Goal: Information Seeking & Learning: Learn about a topic

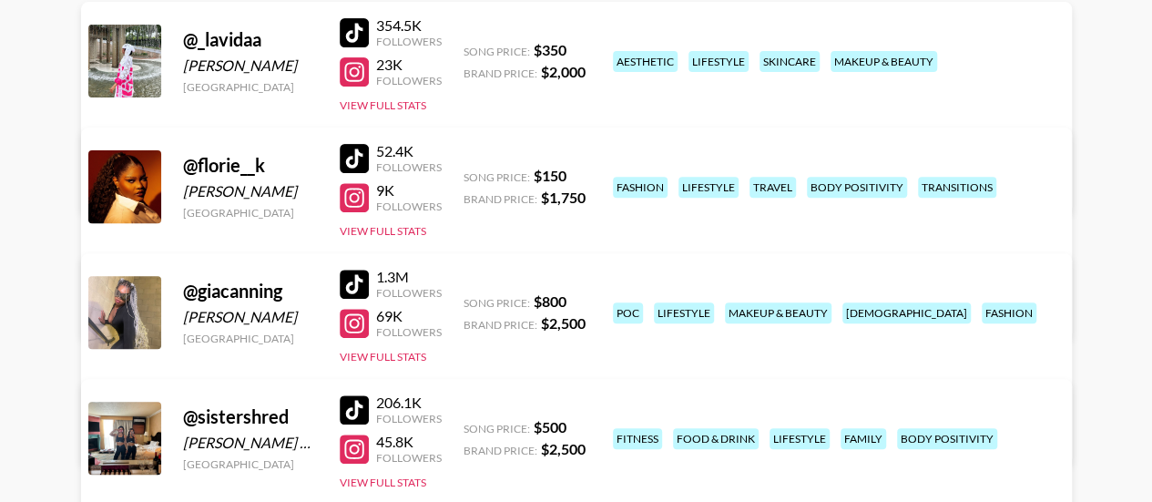
scroll to position [281, 0]
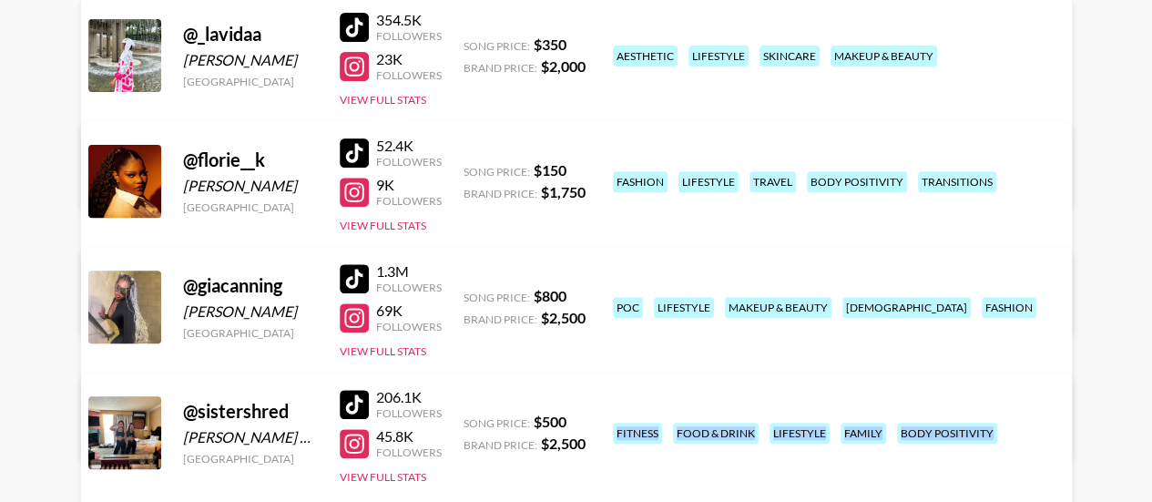
drag, startPoint x: 614, startPoint y: 402, endPoint x: 737, endPoint y: 477, distance: 144.4
click at [737, 449] on div "fitness food & drink lifestyle family body positivity" at bounding box center [831, 433] width 446 height 32
copy div "fitness food & drink lifestyle family body positivity"
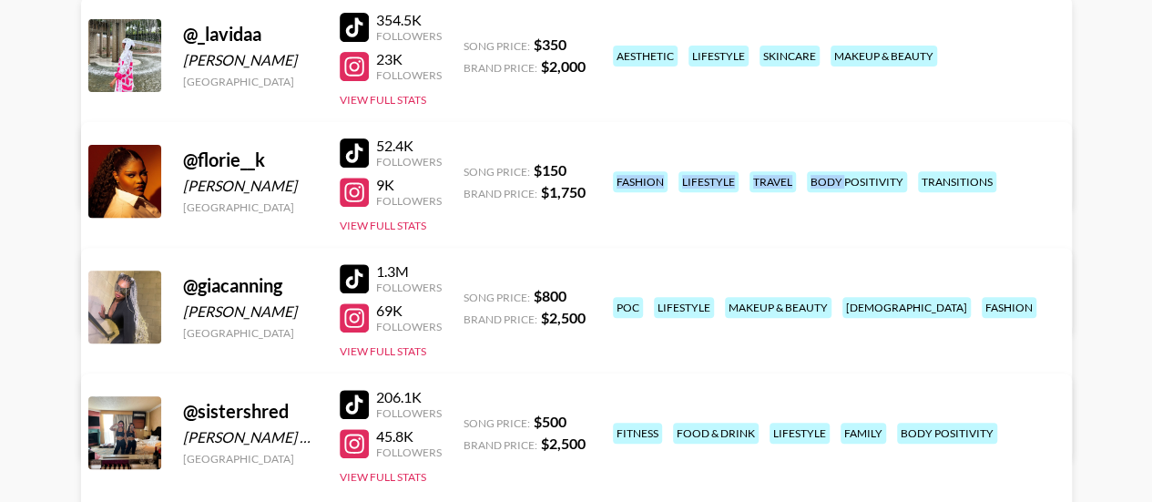
click at [752, 171] on div "travel" at bounding box center [773, 181] width 46 height 21
click at [788, 171] on div "travel" at bounding box center [773, 181] width 46 height 21
drag, startPoint x: 753, startPoint y: 164, endPoint x: 816, endPoint y: 205, distance: 75.0
click at [816, 205] on div "@ florie__k [PERSON_NAME] [GEOGRAPHIC_DATA] 52.4K Followers 9K Followers View F…" at bounding box center [576, 228] width 991 height 212
copy div "travel body positivity transitions"
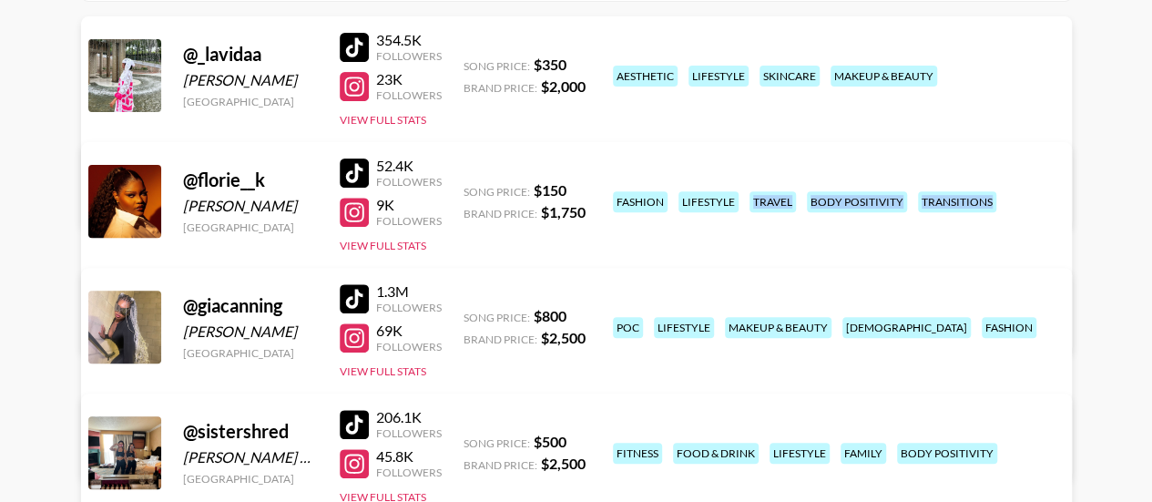
scroll to position [262, 0]
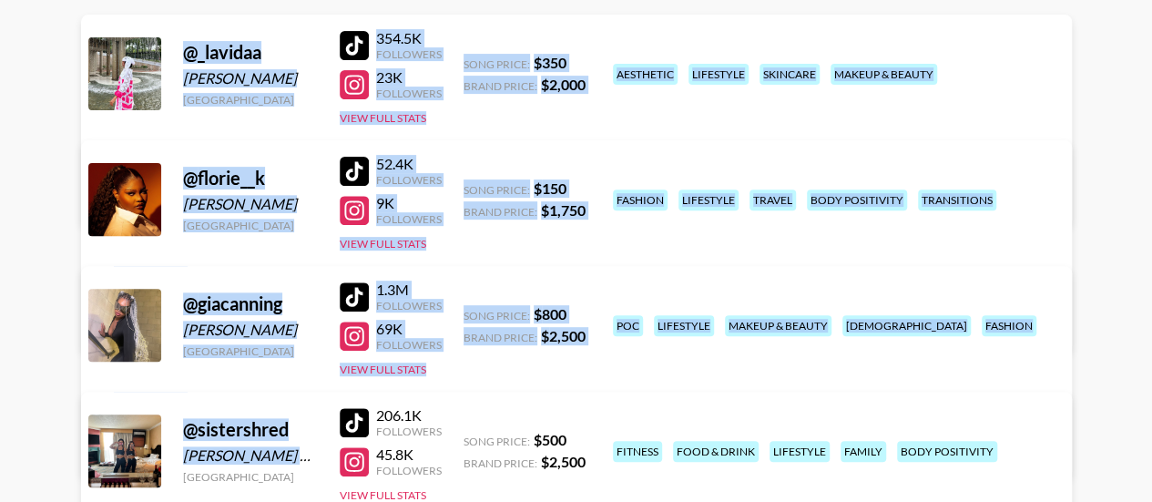
drag, startPoint x: 184, startPoint y: 51, endPoint x: 311, endPoint y: 452, distance: 420.4
click at [311, 452] on div "@ _lavidaa [PERSON_NAME] [GEOGRAPHIC_DATA] 354.5K Followers 23K Followers View …" at bounding box center [576, 266] width 991 height 503
click at [306, 106] on div "@ _lavidaa [PERSON_NAME] [GEOGRAPHIC_DATA] 354.5K Followers 23K Followers View …" at bounding box center [576, 121] width 991 height 212
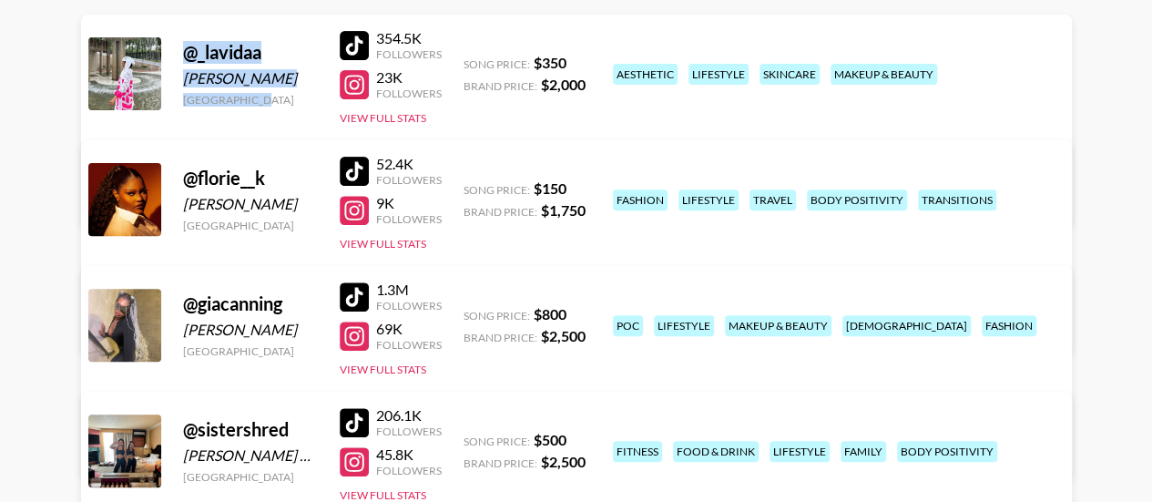
drag, startPoint x: 186, startPoint y: 52, endPoint x: 281, endPoint y: 96, distance: 104.3
click at [281, 96] on div "@ _lavidaa [PERSON_NAME] [GEOGRAPHIC_DATA]" at bounding box center [250, 74] width 135 height 66
copy div "@ _lavidaa [PERSON_NAME] [GEOGRAPHIC_DATA]"
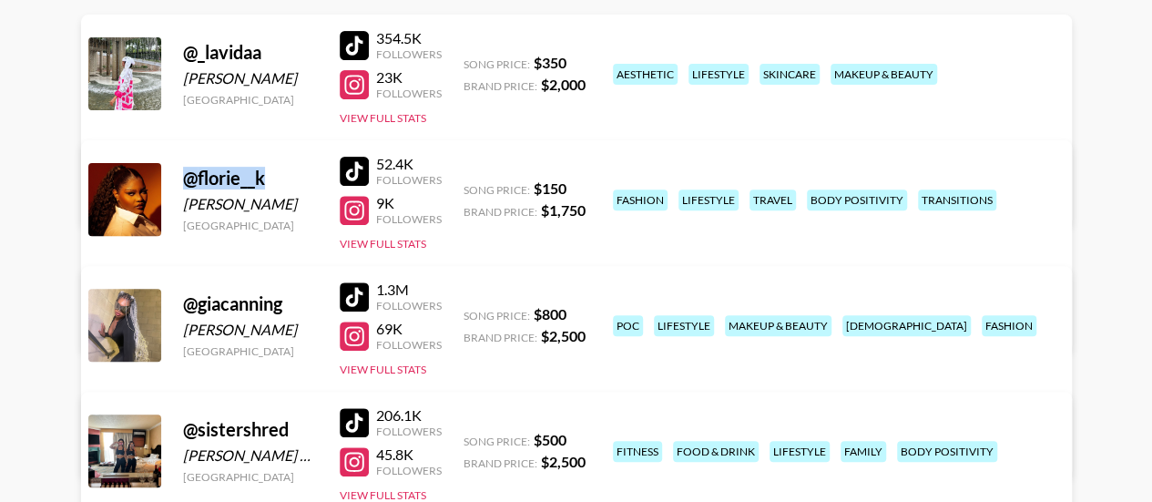
drag, startPoint x: 186, startPoint y: 179, endPoint x: 271, endPoint y: 178, distance: 84.7
click at [271, 178] on div "@ florie__k" at bounding box center [250, 178] width 135 height 23
copy div "@ florie__k"
drag, startPoint x: 185, startPoint y: 433, endPoint x: 292, endPoint y: 428, distance: 107.6
click at [292, 428] on div "@ sistershred" at bounding box center [250, 429] width 135 height 23
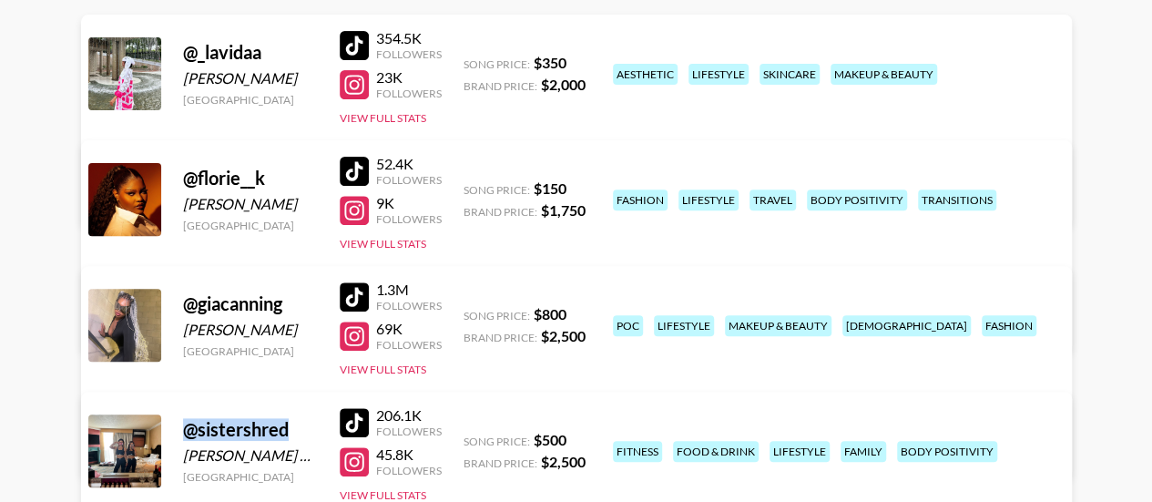
copy div "@ sistershred"
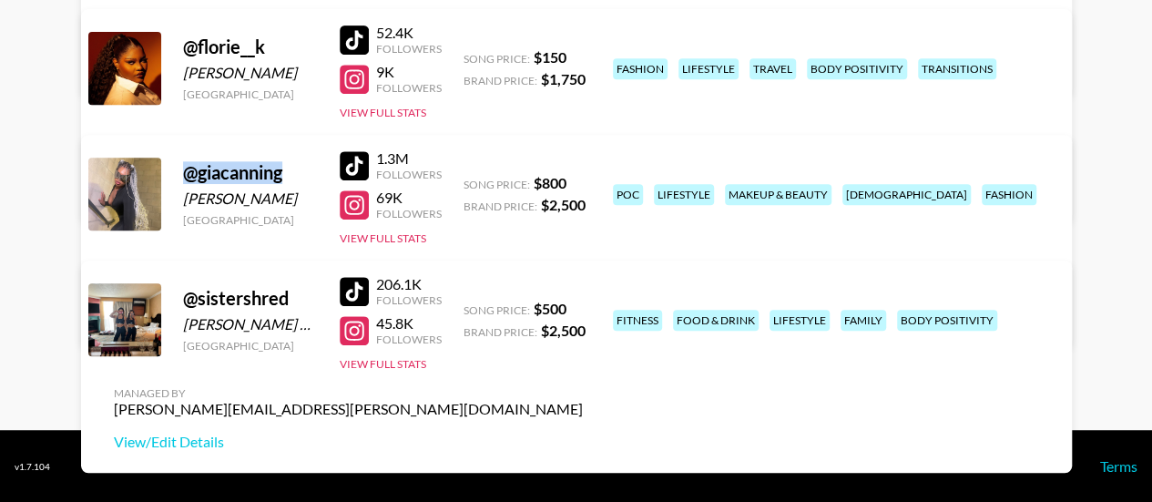
drag, startPoint x: 188, startPoint y: 168, endPoint x: 286, endPoint y: 177, distance: 98.8
click at [286, 177] on div "@ giacanning" at bounding box center [250, 172] width 135 height 23
copy div "@ giacanning"
